Goal: Task Accomplishment & Management: Manage account settings

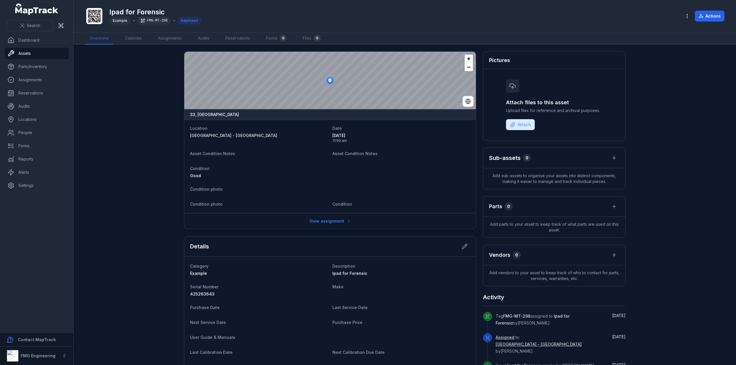
click at [157, 21] on div "FMG-MT-298" at bounding box center [154, 21] width 34 height 8
click at [120, 20] on span "Example" at bounding box center [120, 20] width 15 height 4
click at [641, 86] on main "33, [GEOGRAPHIC_DATA] Location [GEOGRAPHIC_DATA] - [GEOGRAPHIC_DATA] Date [DATE…" at bounding box center [405, 205] width 663 height 321
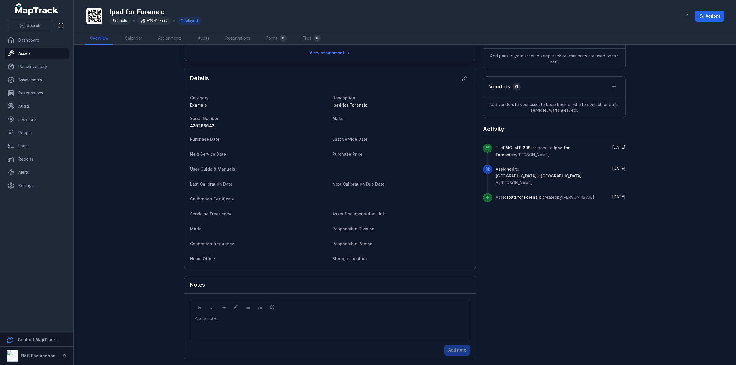
click at [156, 20] on div "FMG-MT-298" at bounding box center [154, 21] width 34 height 8
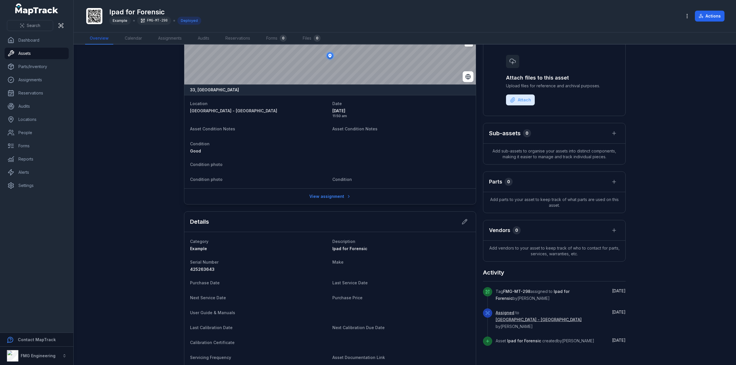
scroll to position [0, 0]
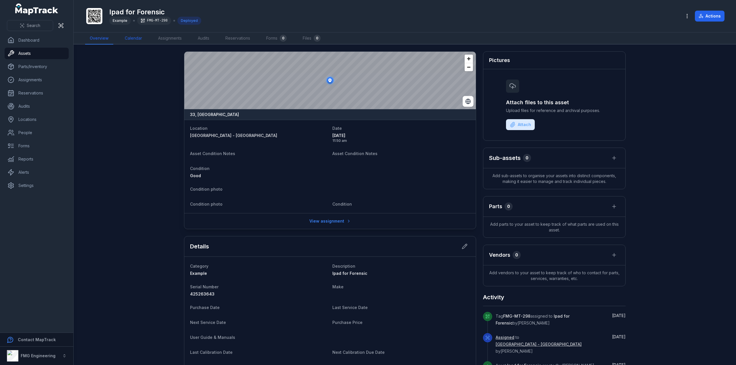
click at [133, 35] on link "Calendar" at bounding box center [133, 38] width 26 height 12
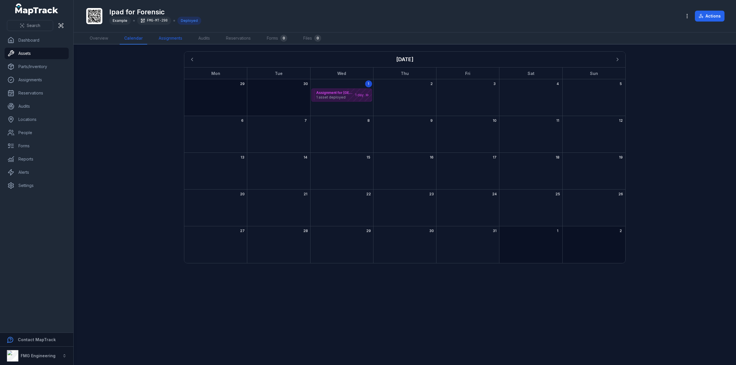
click at [171, 39] on link "Assignments" at bounding box center [170, 38] width 33 height 12
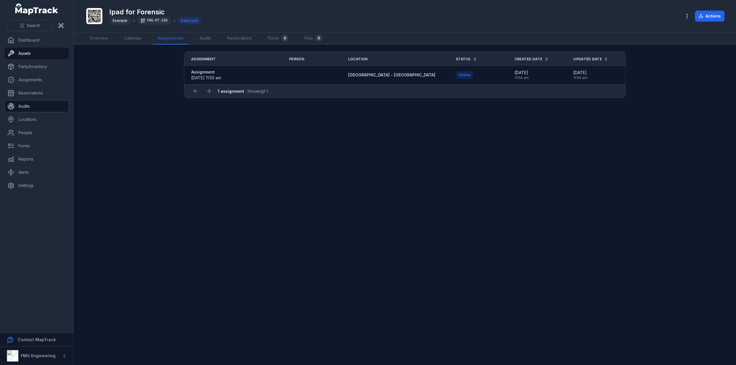
click at [29, 103] on link "Audits" at bounding box center [37, 107] width 64 height 12
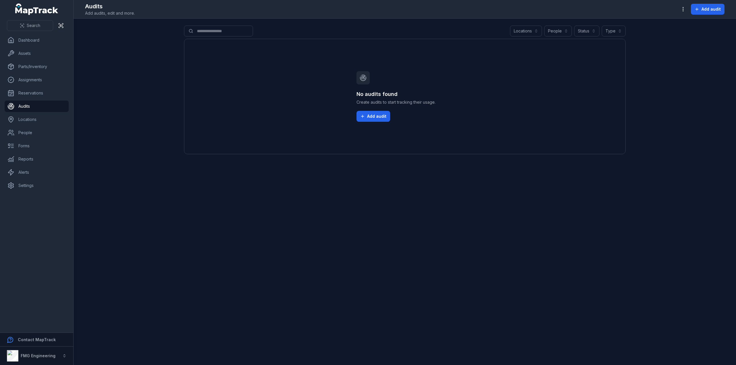
drag, startPoint x: 399, startPoint y: 183, endPoint x: 228, endPoint y: 153, distance: 173.9
click at [399, 183] on main "Search for audits Locations People Status Type No audits found Create audits to…" at bounding box center [405, 192] width 663 height 347
click at [40, 95] on link "Reservations" at bounding box center [37, 93] width 64 height 12
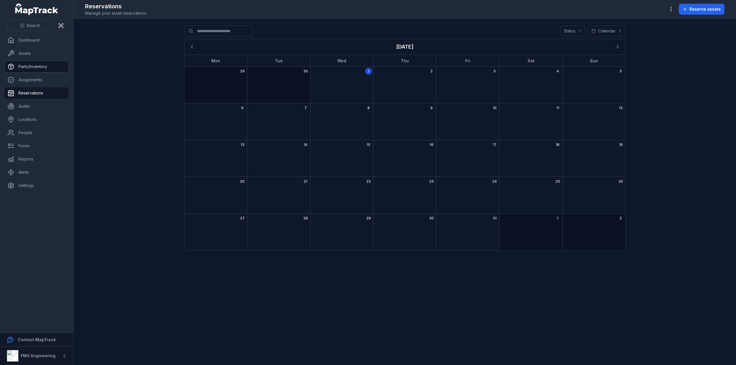
click at [42, 70] on link "Parts/Inventory" at bounding box center [37, 67] width 64 height 12
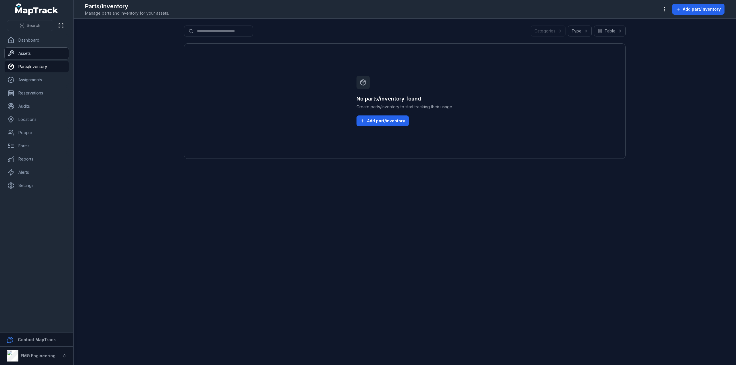
click at [45, 51] on link "Assets" at bounding box center [37, 54] width 64 height 12
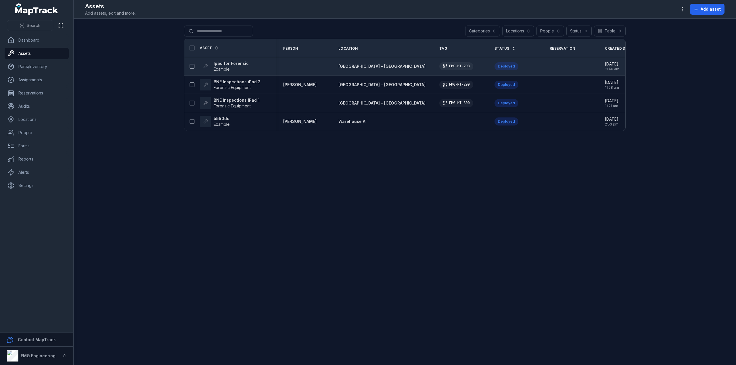
click at [235, 63] on strong "Ipad for Forensic" at bounding box center [231, 64] width 35 height 6
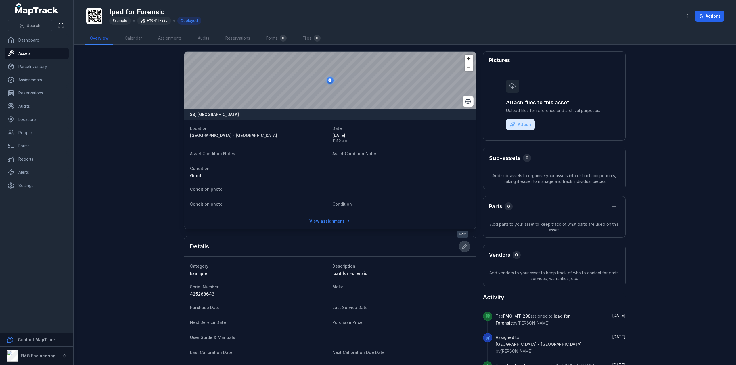
click at [467, 247] on button at bounding box center [464, 246] width 11 height 11
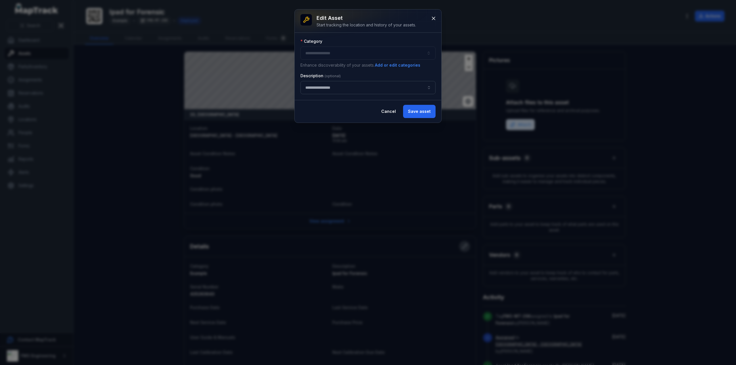
type input "*******"
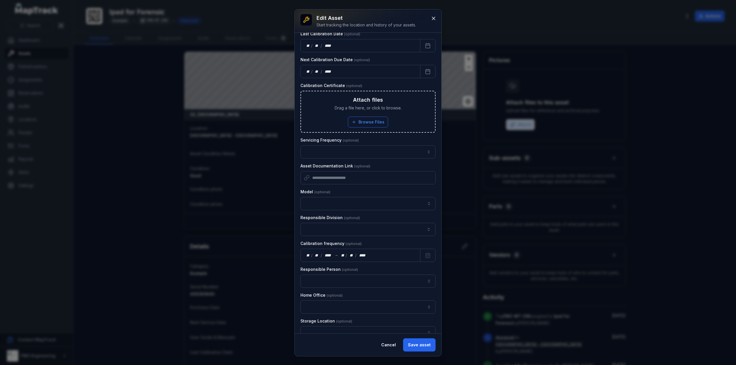
scroll to position [285, 0]
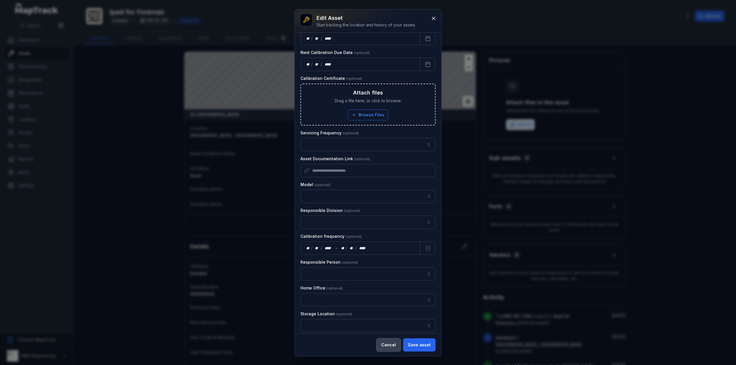
click at [393, 344] on button "Cancel" at bounding box center [388, 345] width 24 height 13
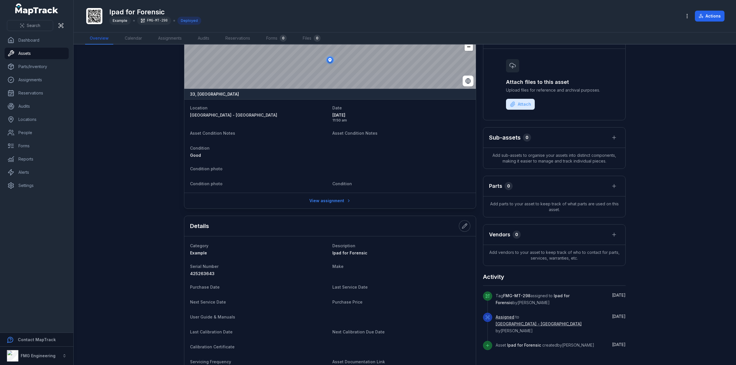
scroll to position [0, 0]
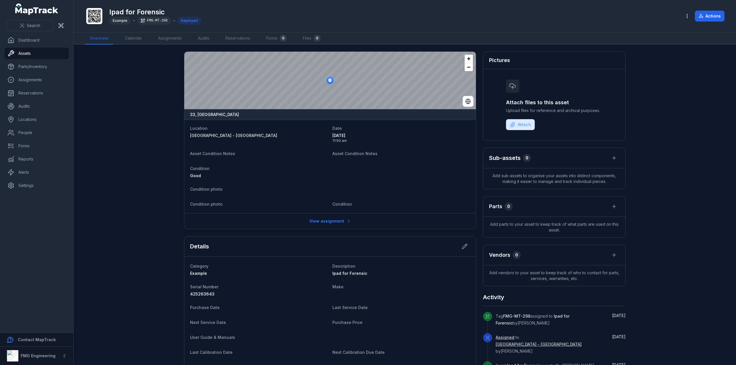
click at [92, 11] on icon at bounding box center [94, 16] width 13 height 13
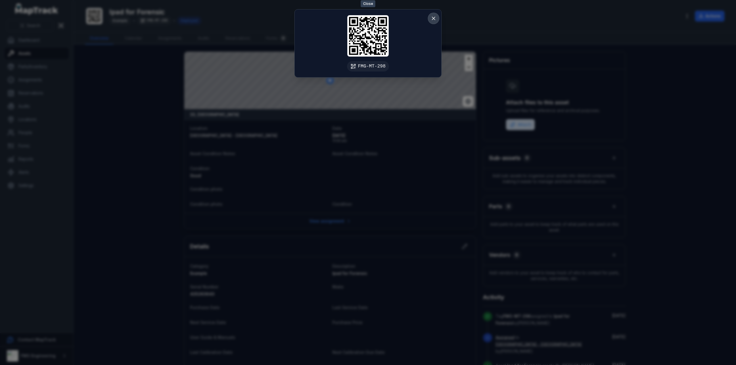
click at [431, 17] on icon at bounding box center [434, 19] width 6 height 6
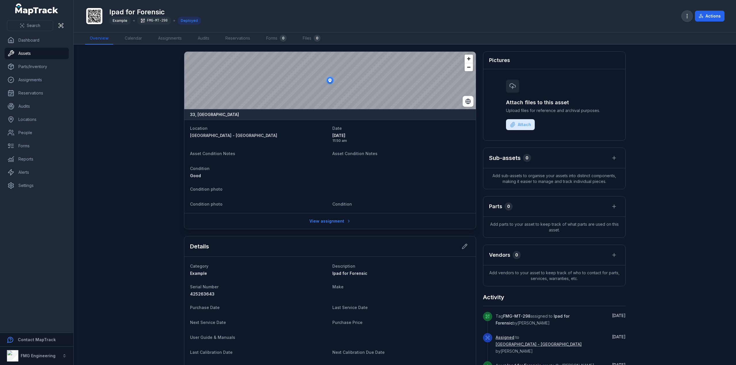
click at [688, 15] on circle "button" at bounding box center [687, 14] width 1 height 1
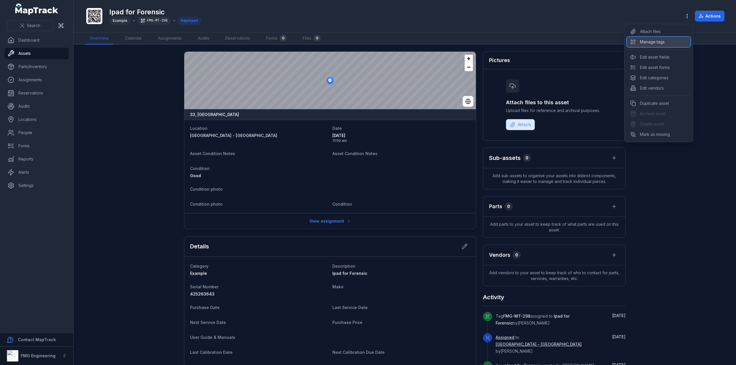
click at [667, 38] on div "Manage tags" at bounding box center [659, 42] width 64 height 10
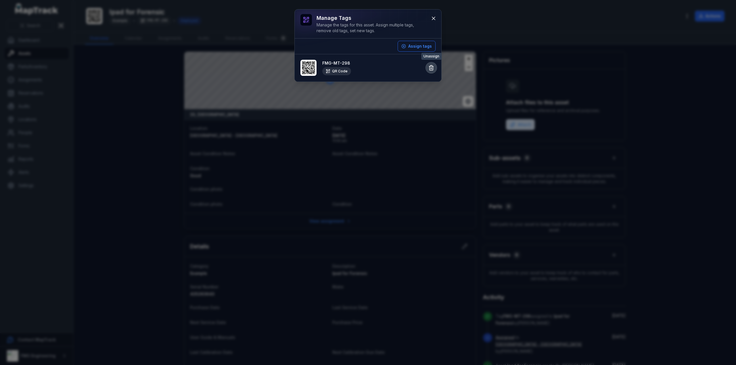
click at [431, 65] on icon at bounding box center [431, 68] width 6 height 6
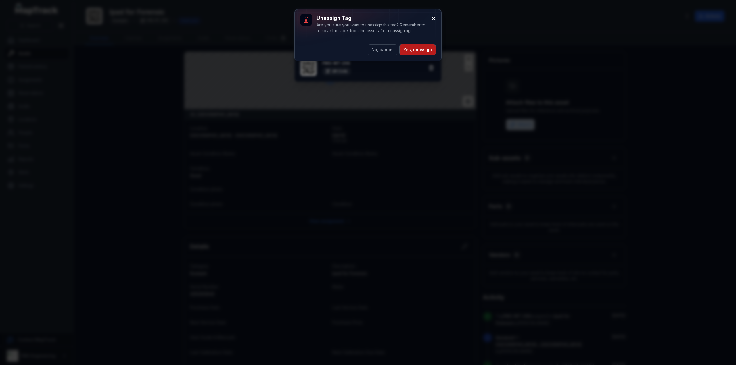
click at [422, 48] on button "Yes, unassign" at bounding box center [418, 49] width 36 height 11
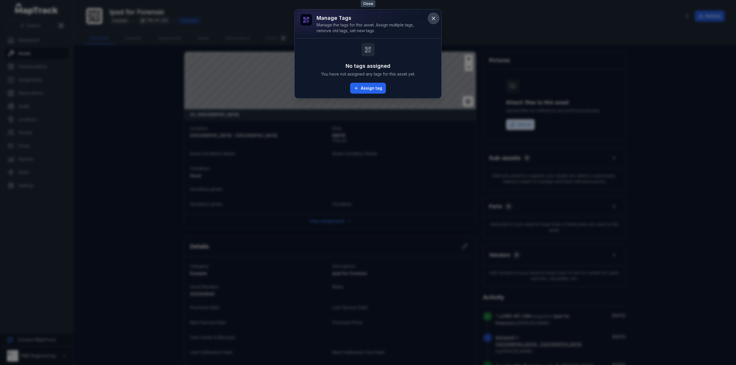
click at [431, 17] on icon at bounding box center [434, 19] width 6 height 6
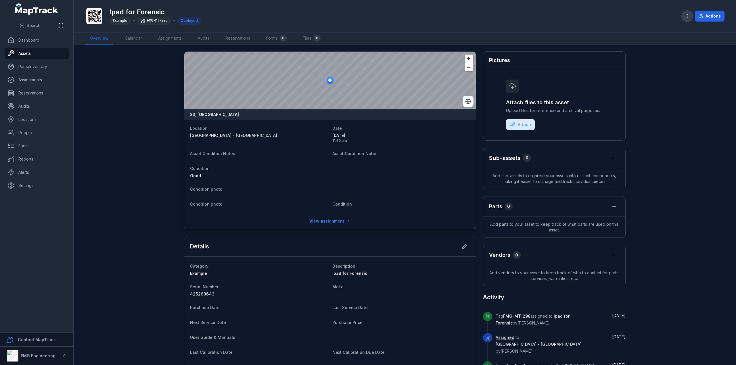
click at [686, 15] on icon "button" at bounding box center [687, 16] width 6 height 6
